Goal: Task Accomplishment & Management: Use online tool/utility

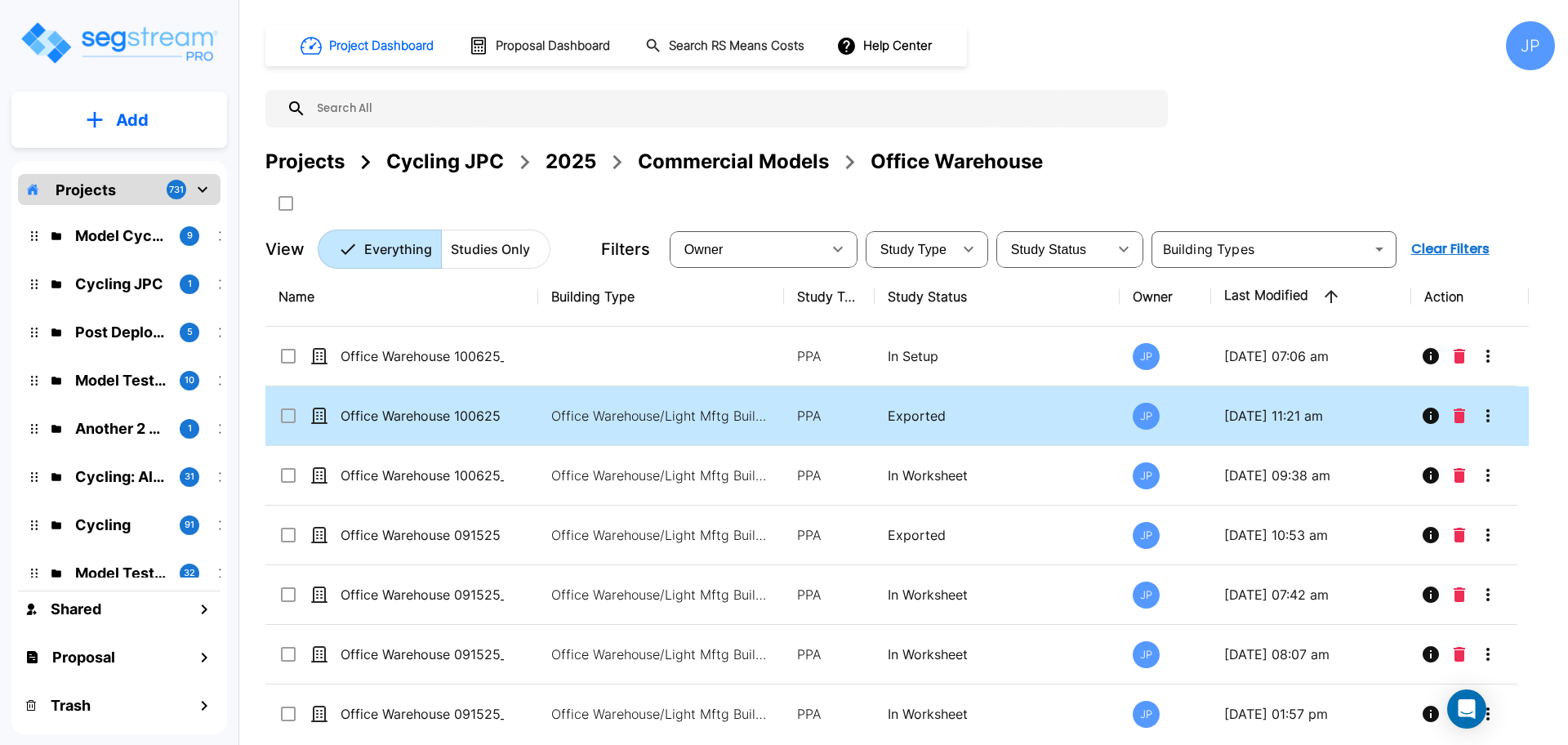
click at [708, 423] on p "Office Warehouse/Light Mftg Building, Commercial Property Site" at bounding box center [662, 415] width 221 height 20
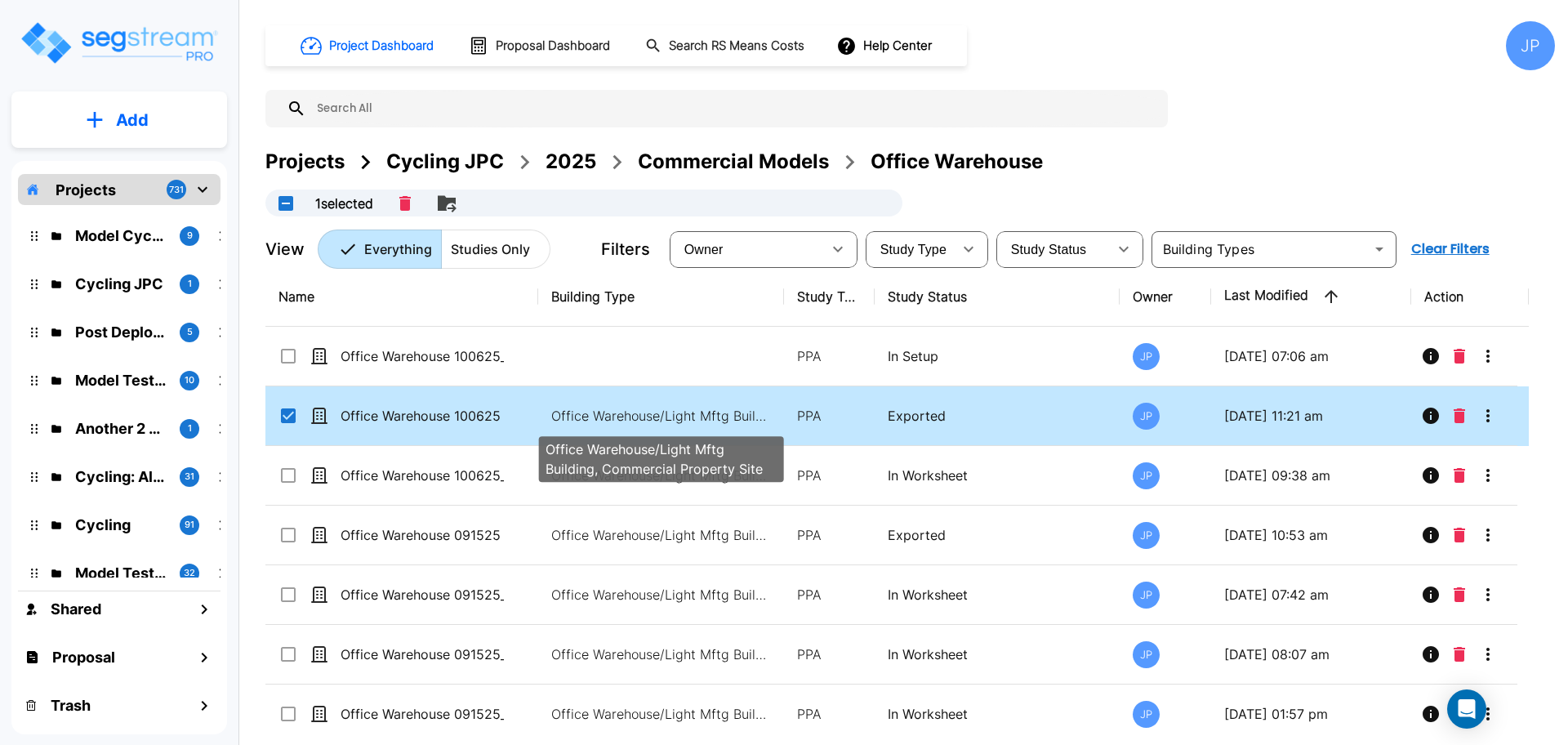
checkbox input "true"
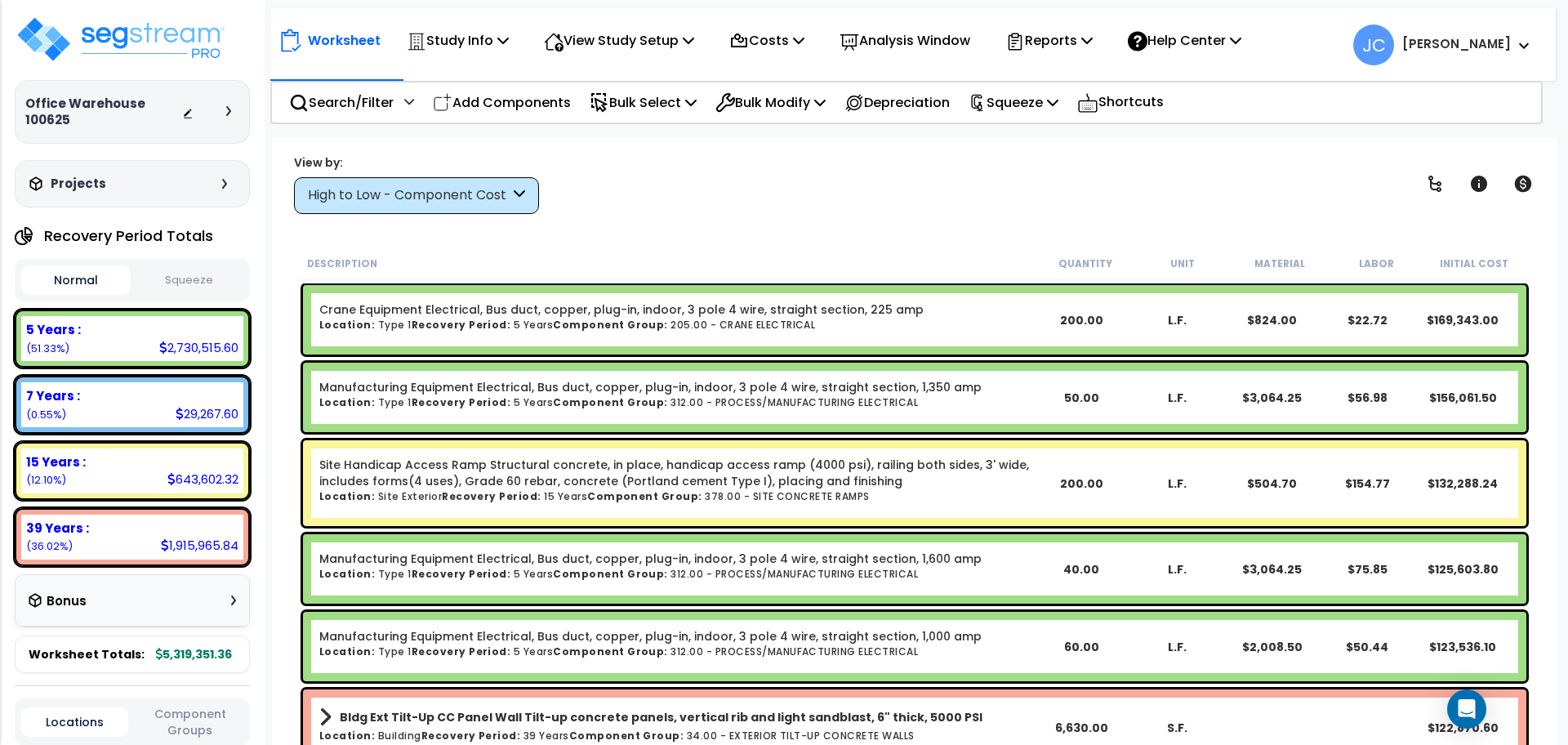
click at [489, 171] on div "View by: High to Low - Component Cost High to Low - Component Cost" at bounding box center [417, 184] width 245 height 60
click at [467, 189] on div "High to Low - Component Cost" at bounding box center [409, 195] width 202 height 19
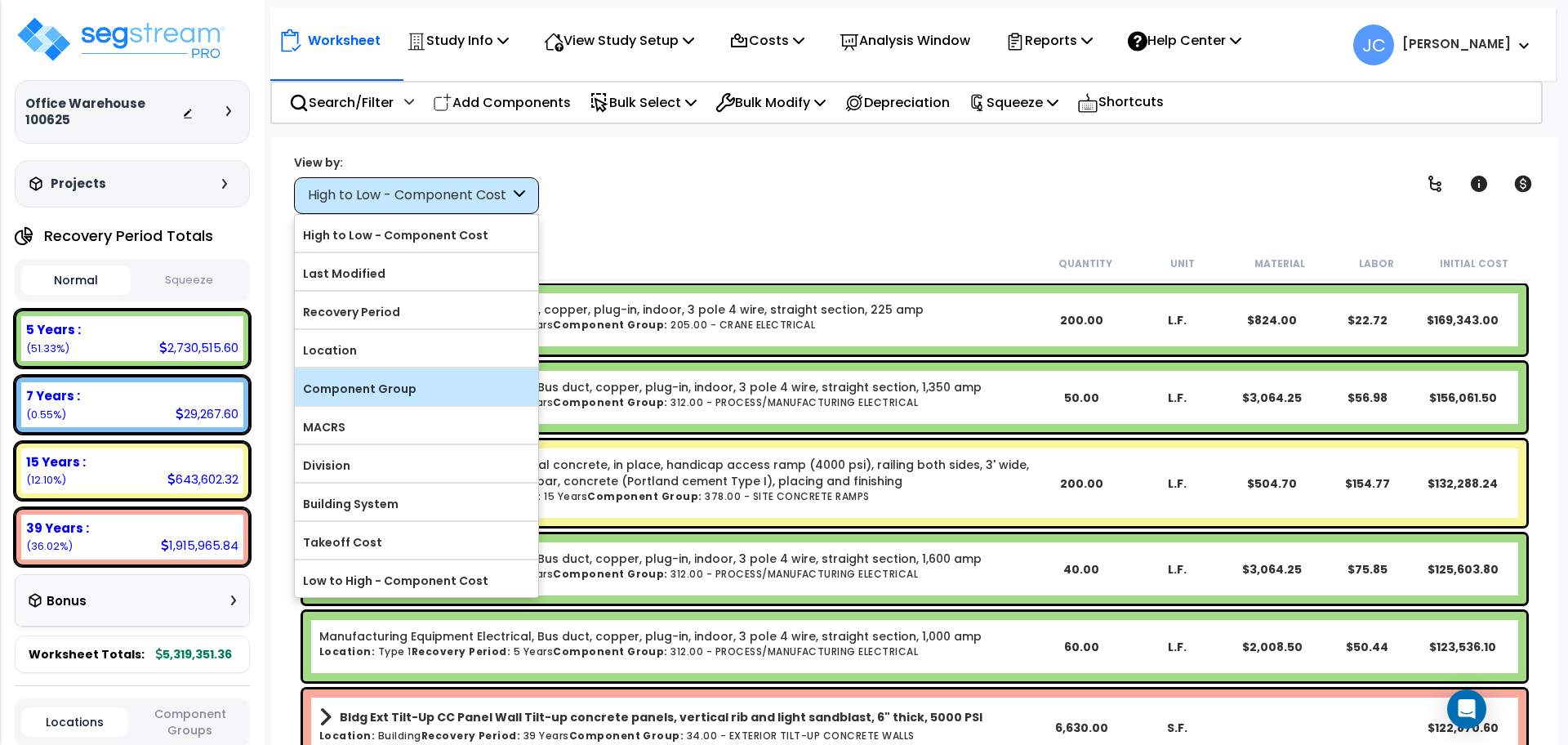
click at [451, 379] on label "Component Group" at bounding box center [416, 389] width 243 height 24
click at [0, 0] on input "Component Group" at bounding box center [0, 0] width 0 height 0
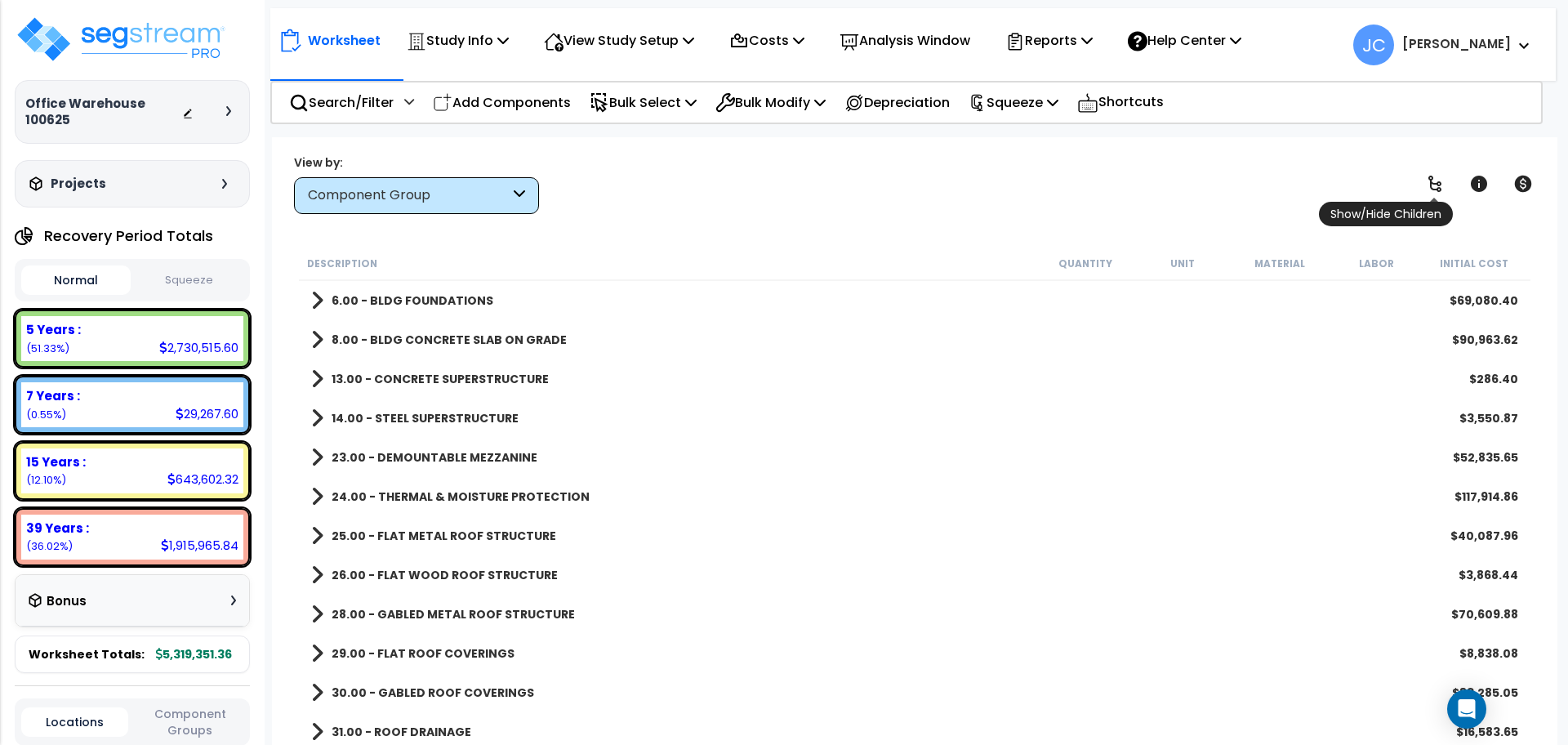
click at [1431, 187] on icon at bounding box center [1435, 183] width 13 height 16
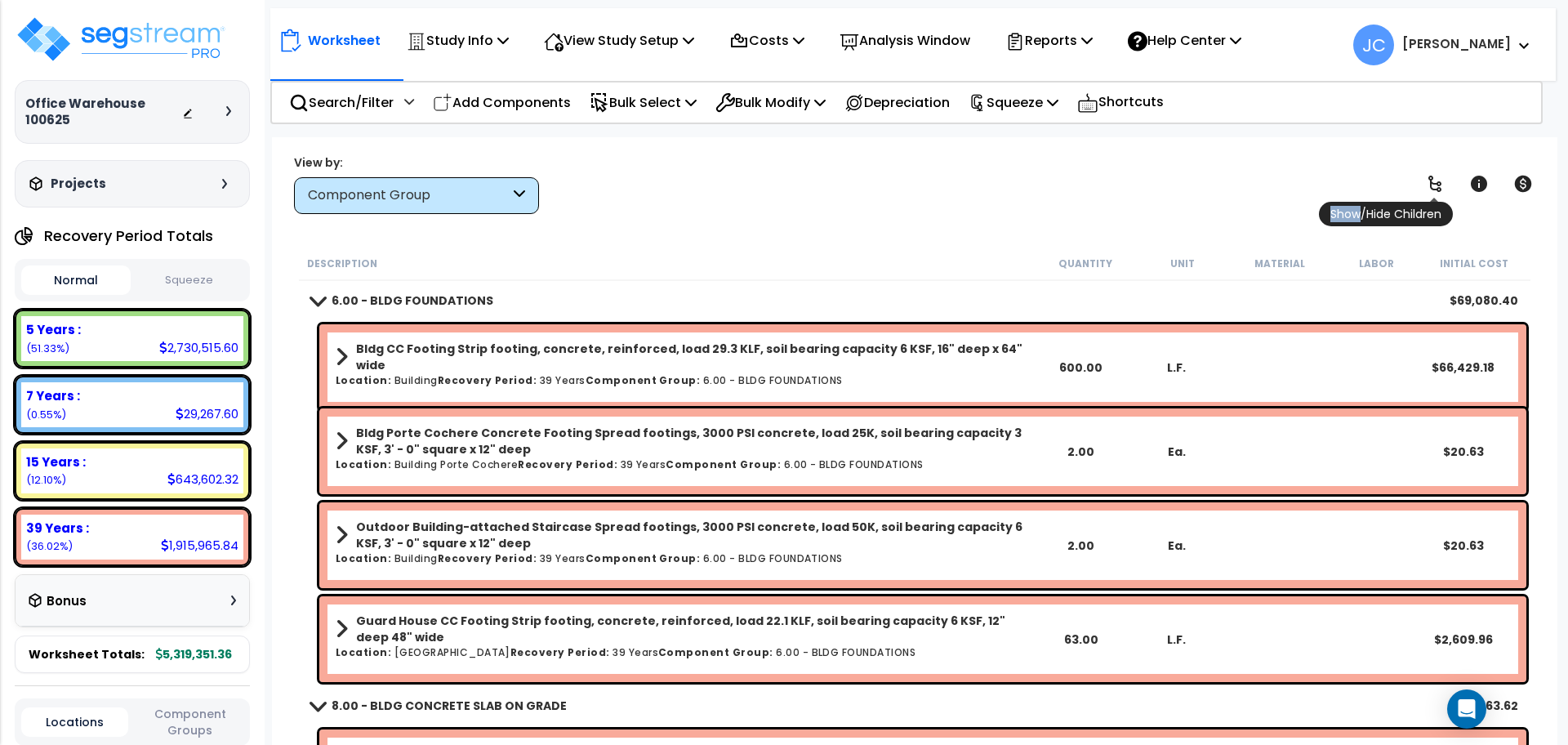
click at [1431, 187] on icon at bounding box center [1435, 183] width 13 height 16
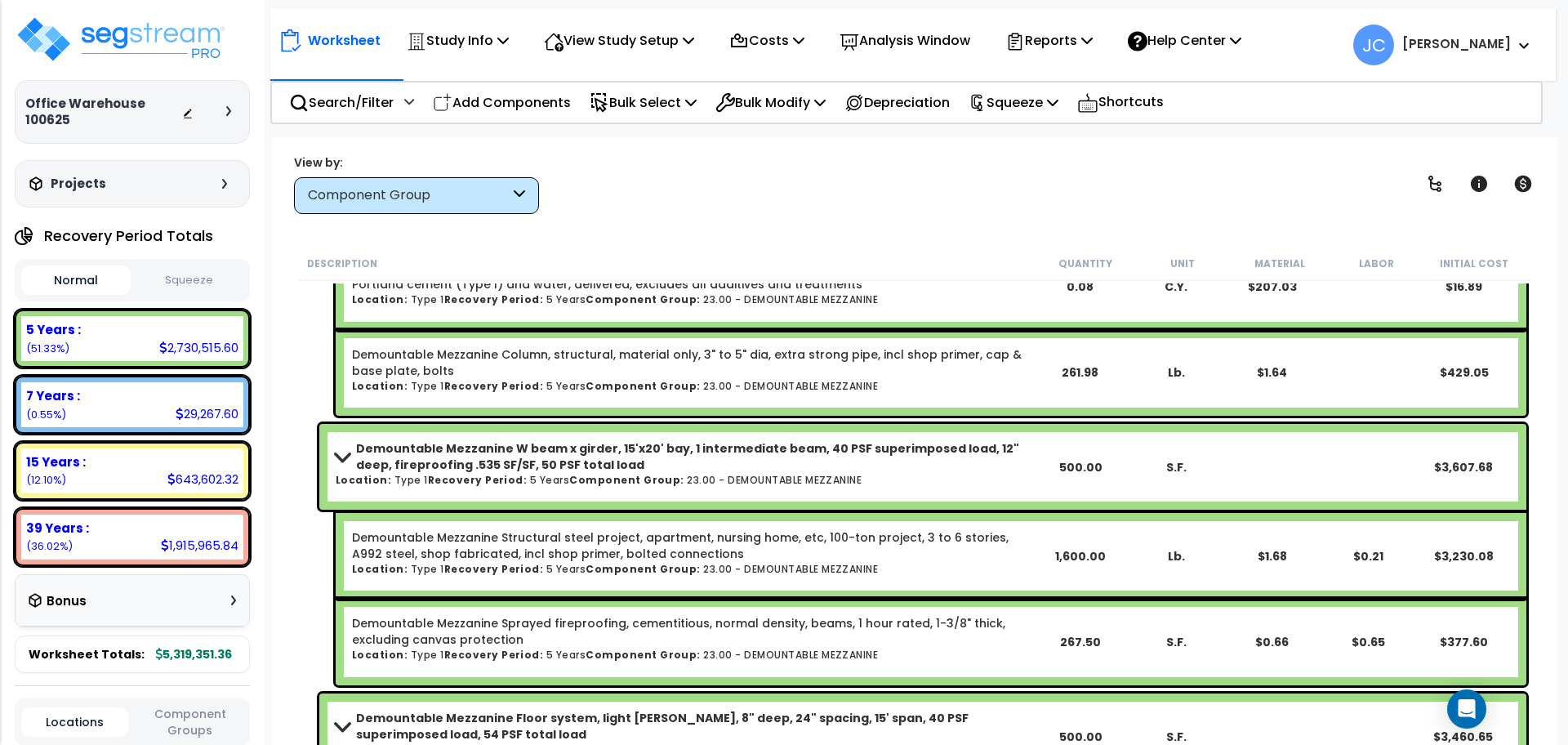
scroll to position [4553, 0]
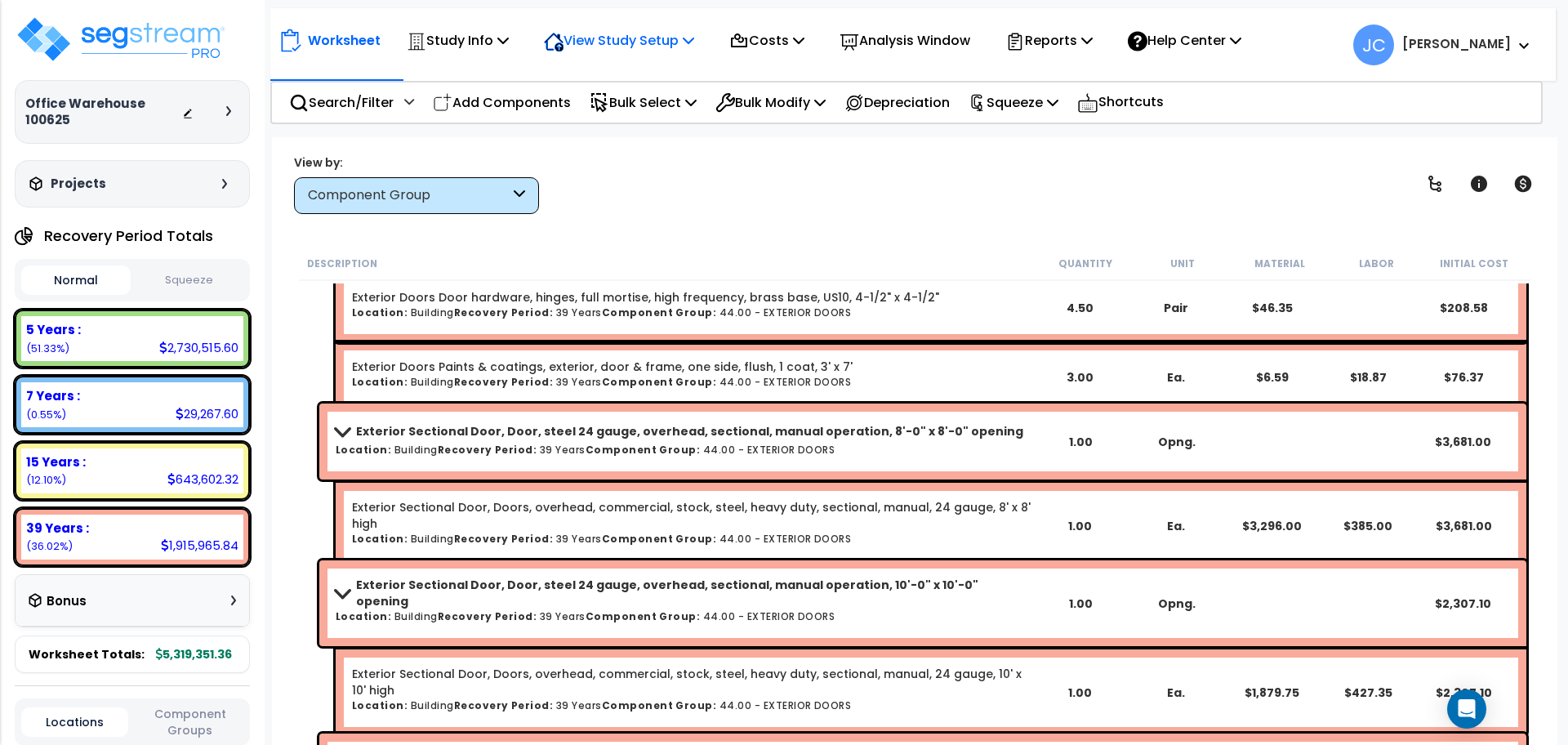
click at [630, 41] on p "View Study Setup" at bounding box center [619, 40] width 151 height 22
click at [614, 191] on div "View by: Component Group High to Low - Component Cost" at bounding box center [914, 183] width 1253 height 61
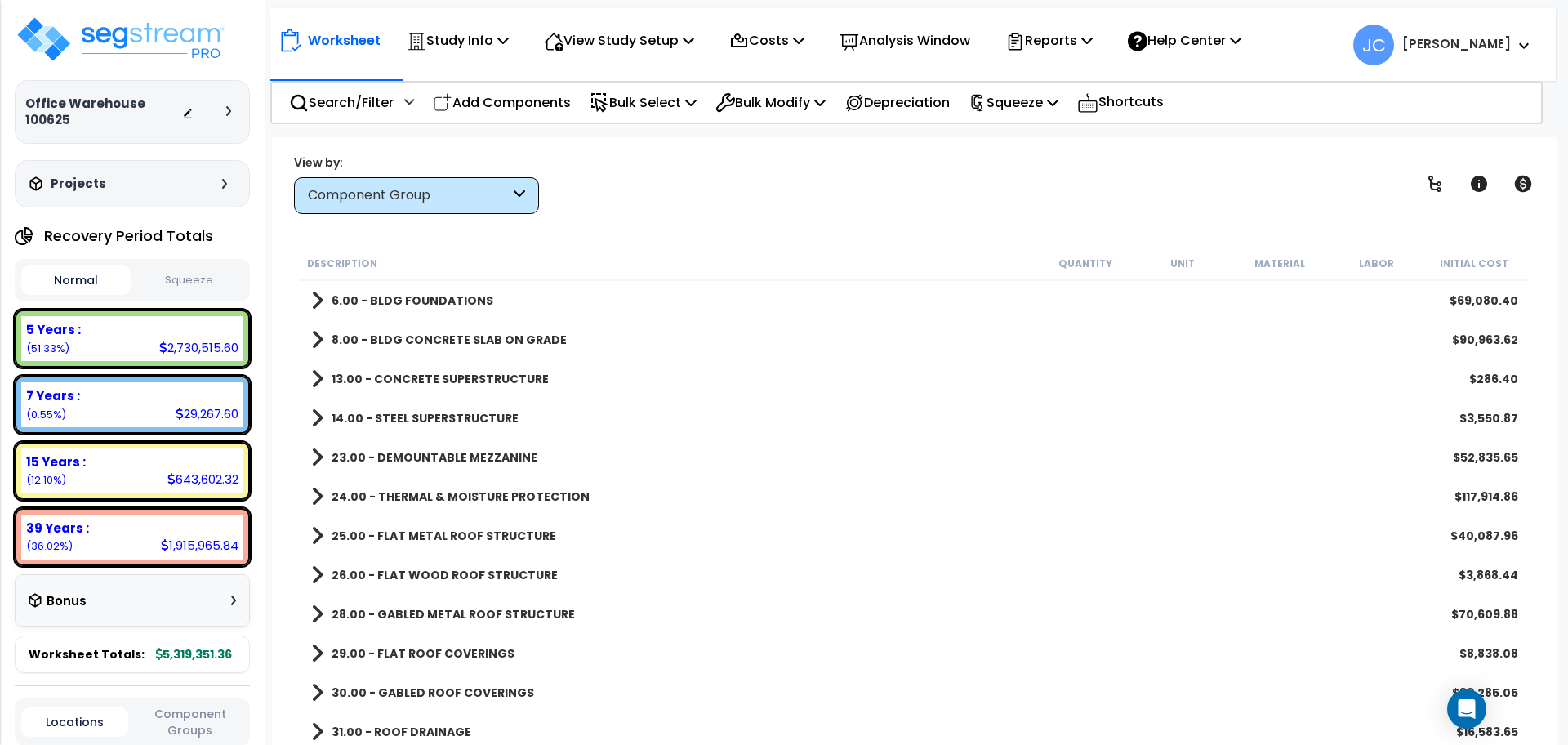
scroll to position [0, 0]
click at [1427, 198] on link at bounding box center [1435, 183] width 36 height 36
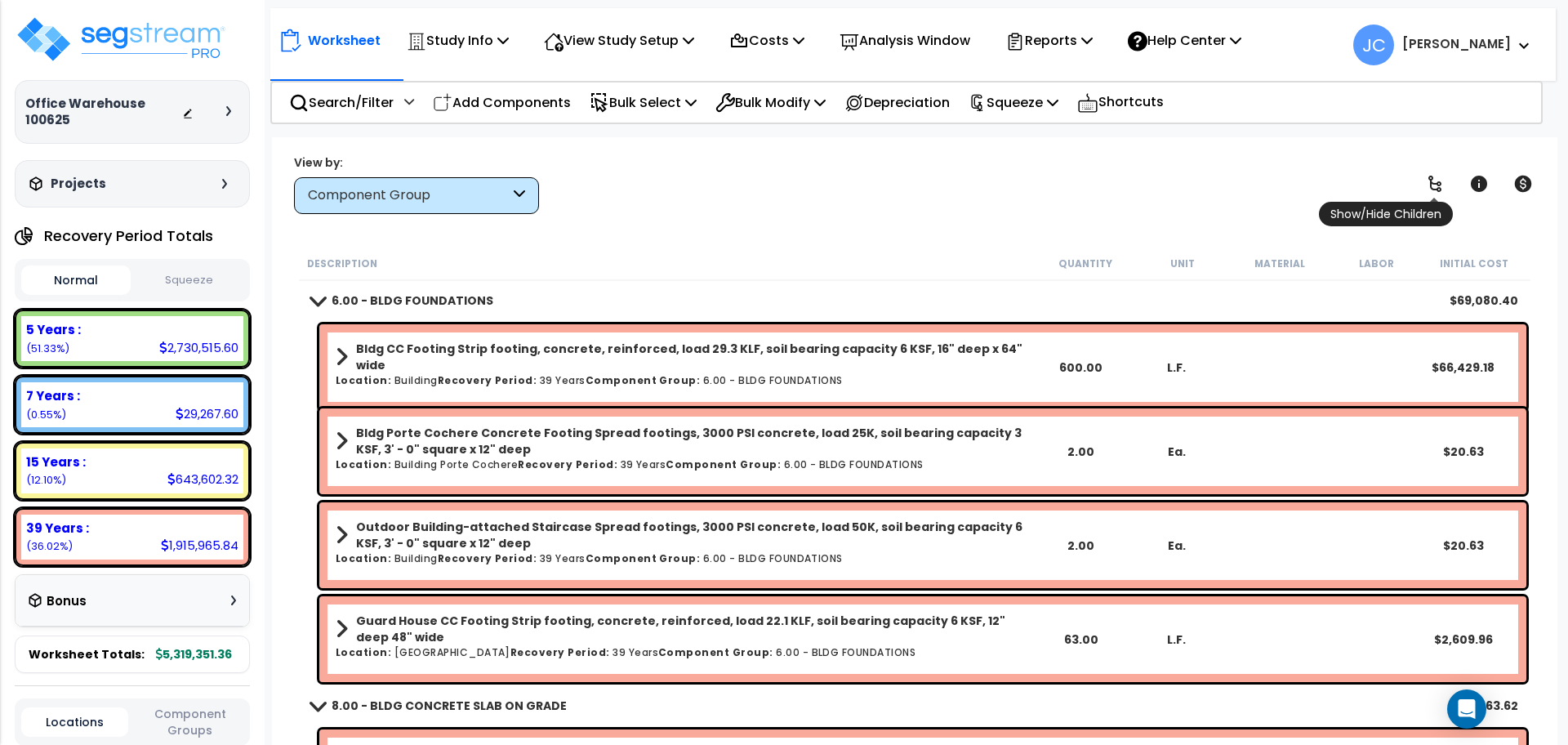
click at [1428, 193] on link at bounding box center [1435, 183] width 36 height 36
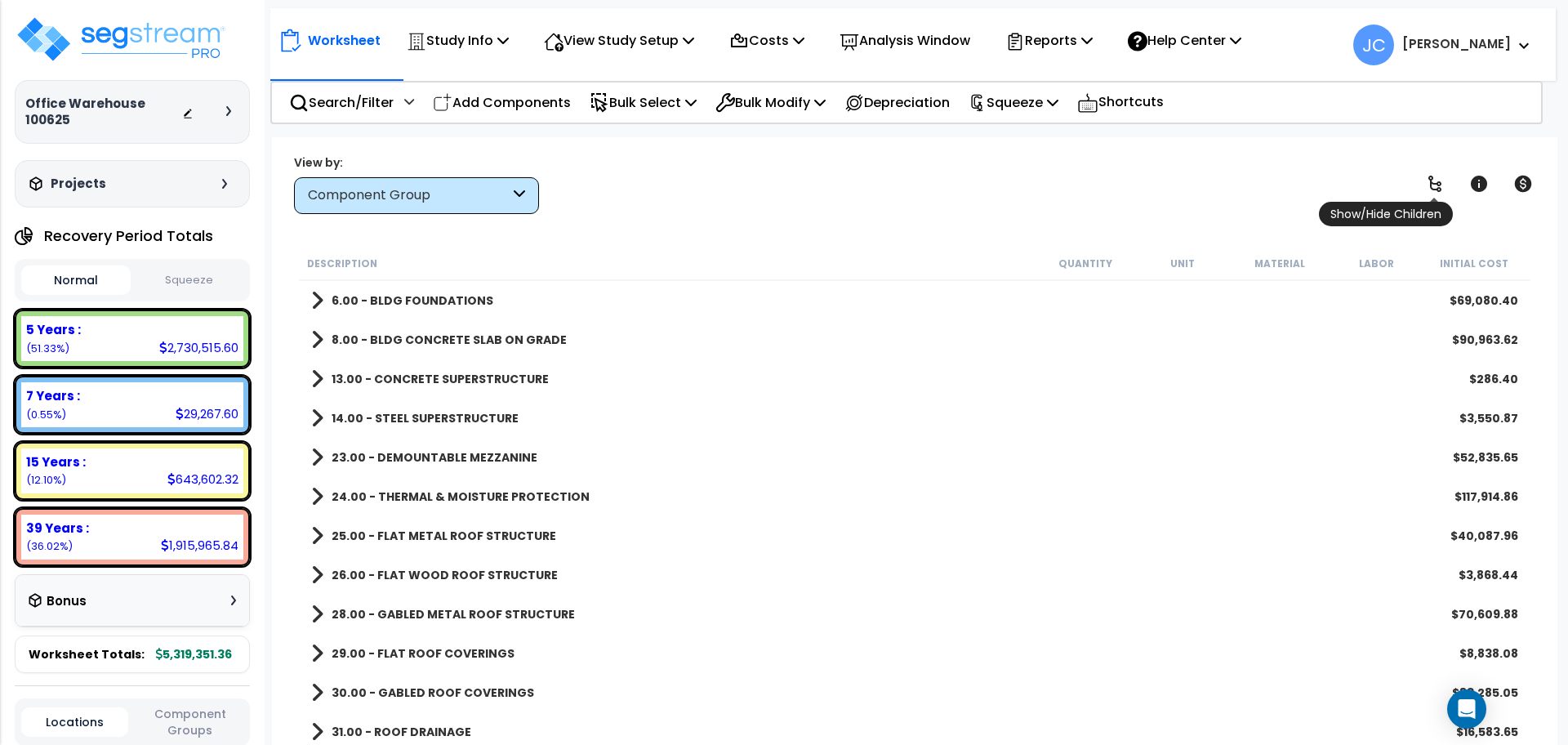
click at [1431, 202] on span "Show/Hide Children" at bounding box center [1386, 214] width 134 height 24
click at [1432, 188] on icon at bounding box center [1435, 183] width 13 height 16
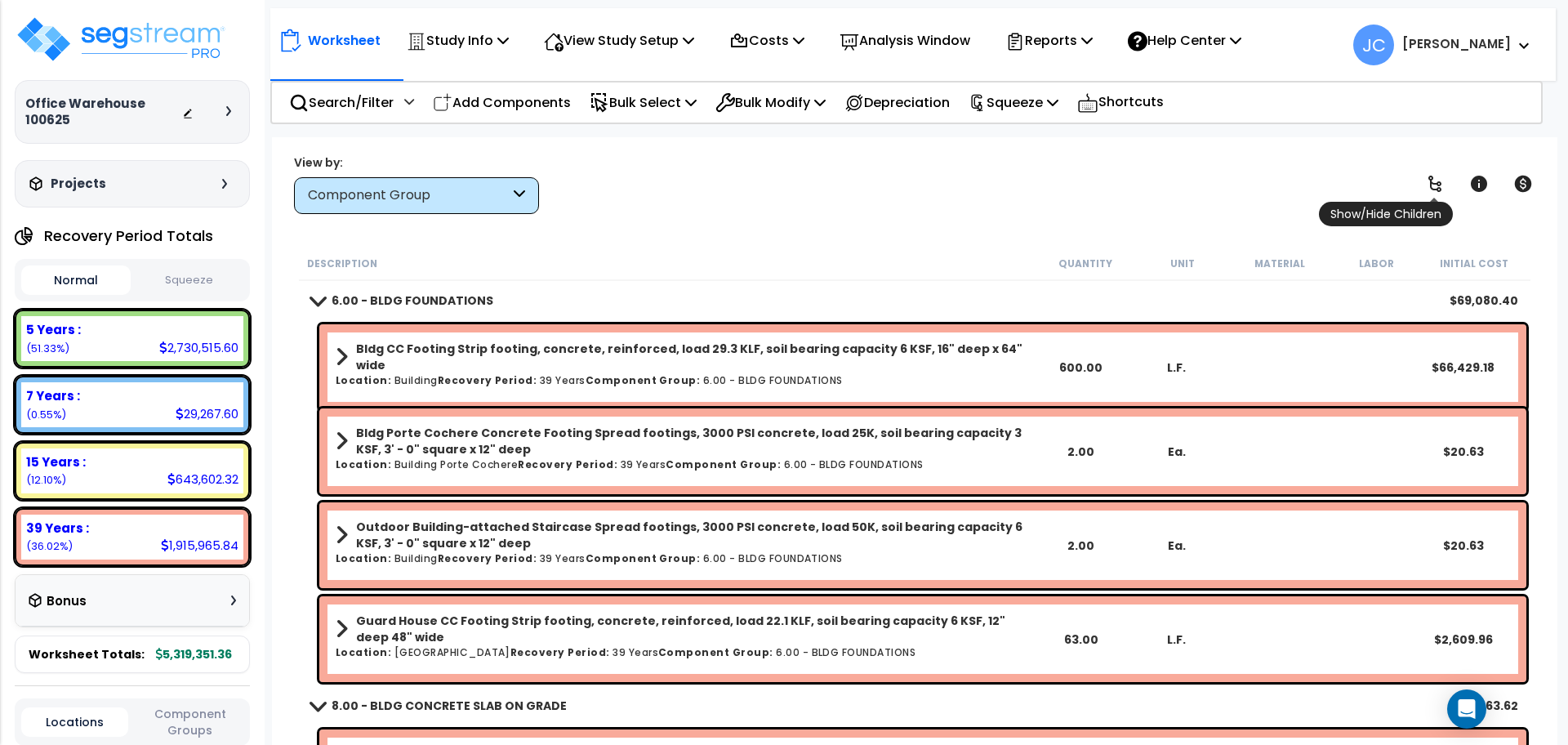
click at [1432, 188] on icon at bounding box center [1435, 183] width 13 height 16
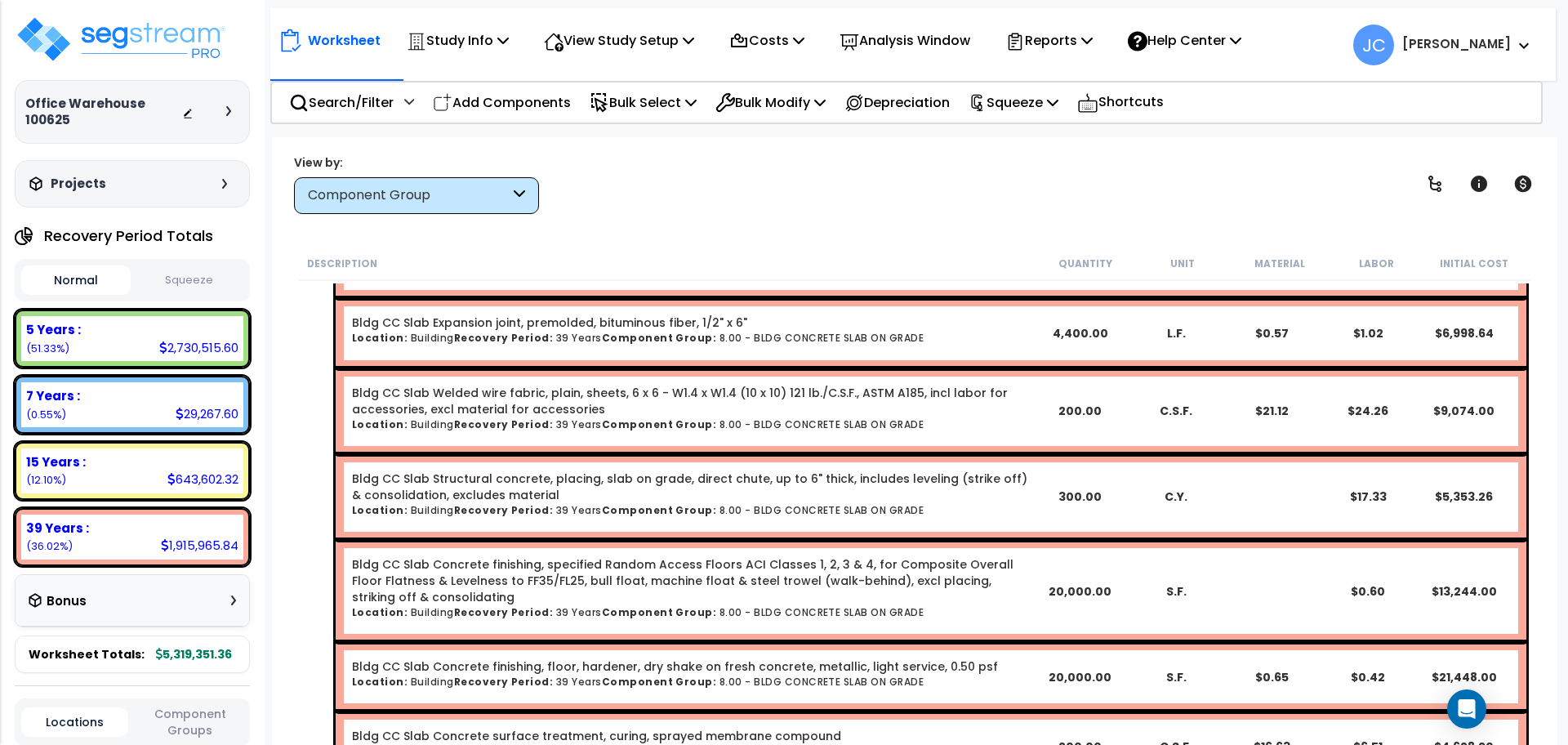
scroll to position [2405, 0]
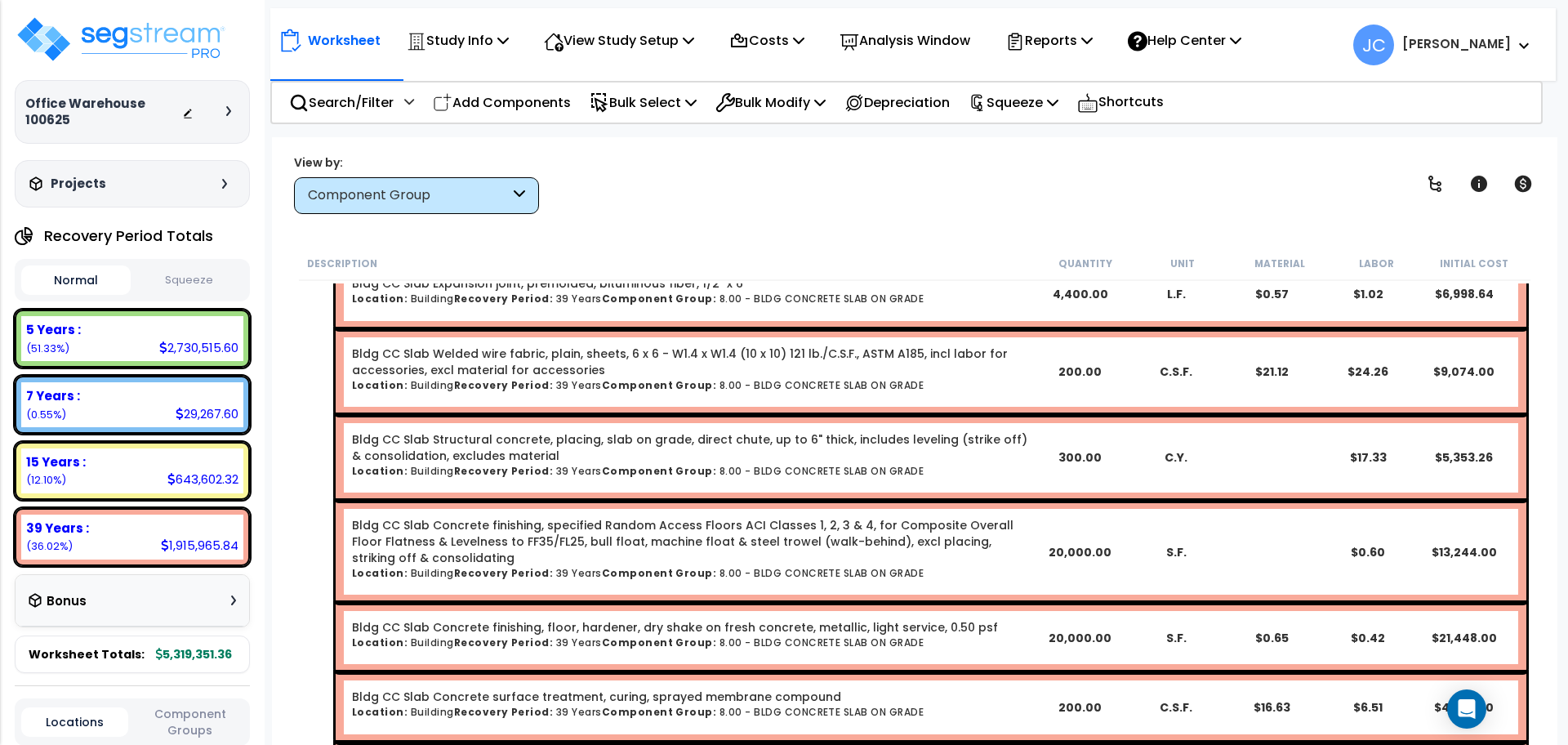
click at [682, 147] on div "Worksheet Study Info Study Setup Add Property Unit Template study Clone study JC" at bounding box center [914, 509] width 1286 height 745
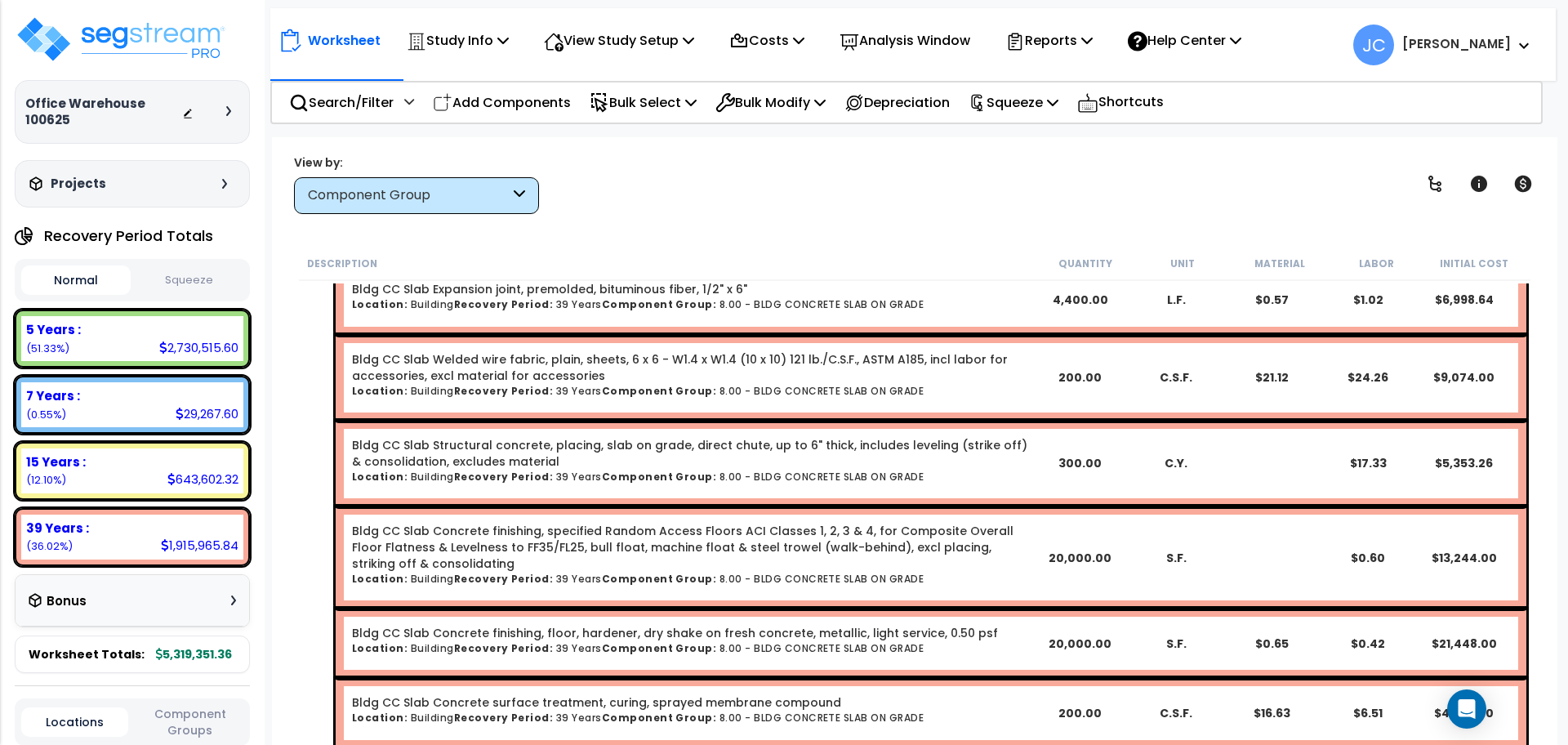
scroll to position [0, 0]
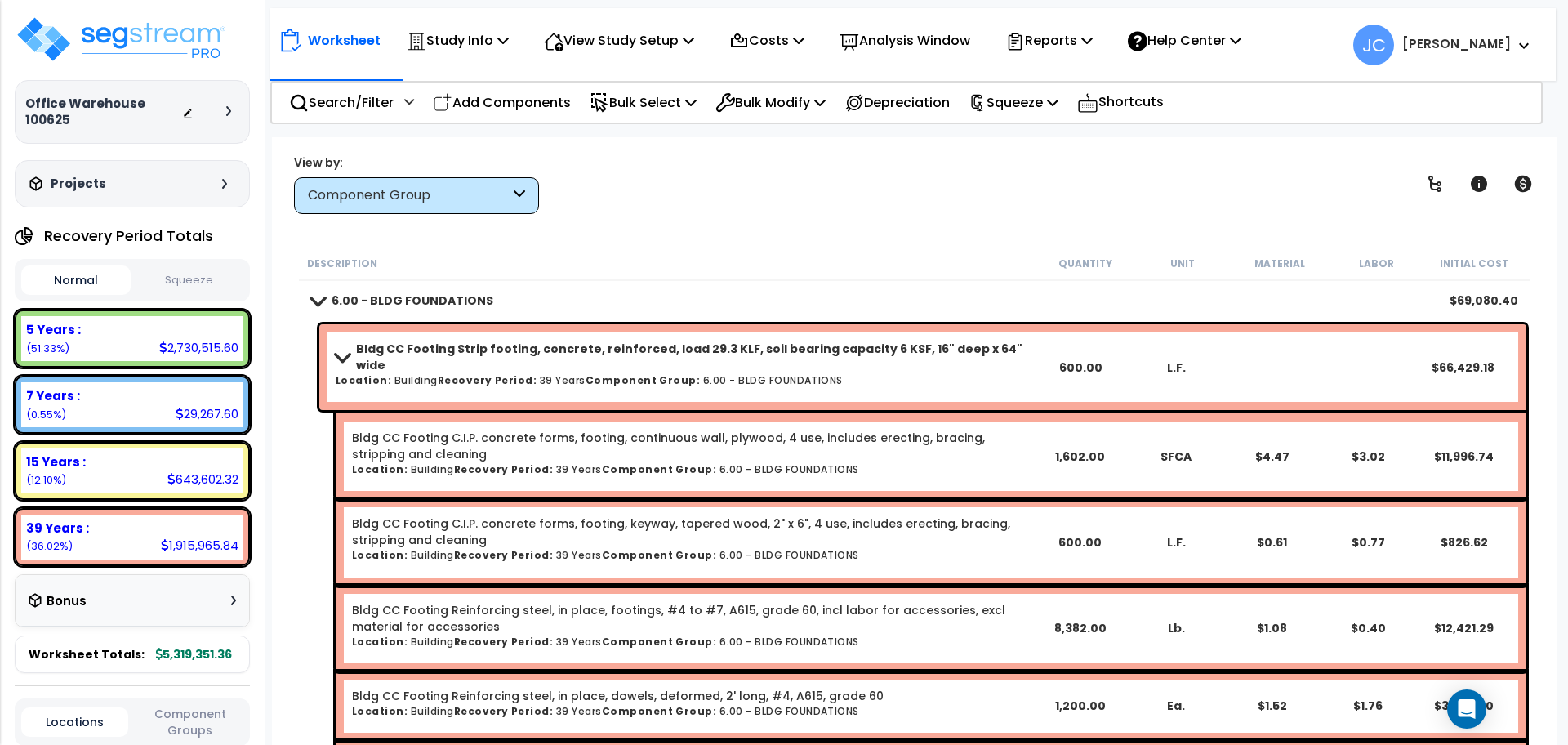
click at [1509, 38] on b "[PERSON_NAME]" at bounding box center [1457, 44] width 108 height 17
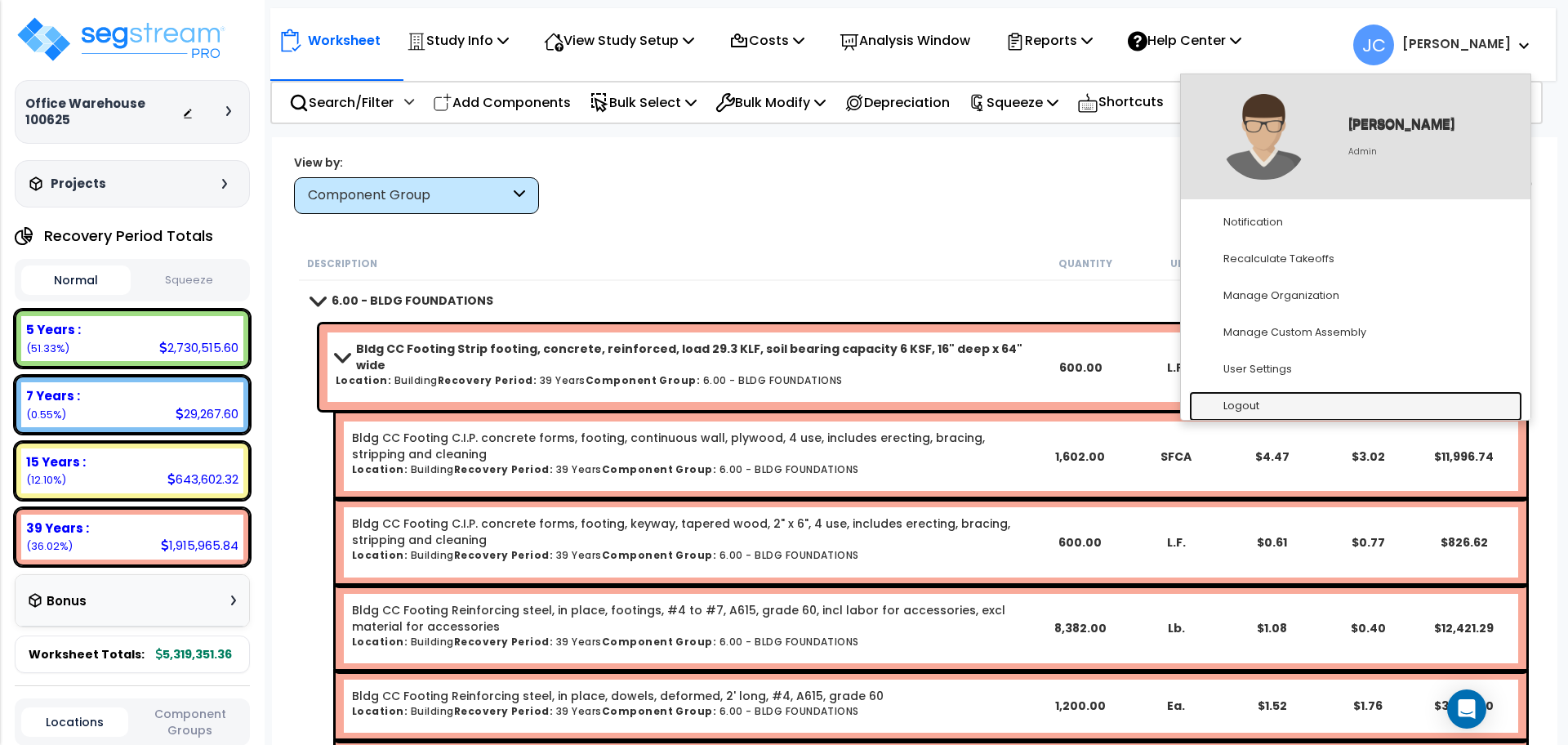
click at [1302, 397] on link "Logout" at bounding box center [1356, 406] width 333 height 30
